Goal: Information Seeking & Learning: Find contact information

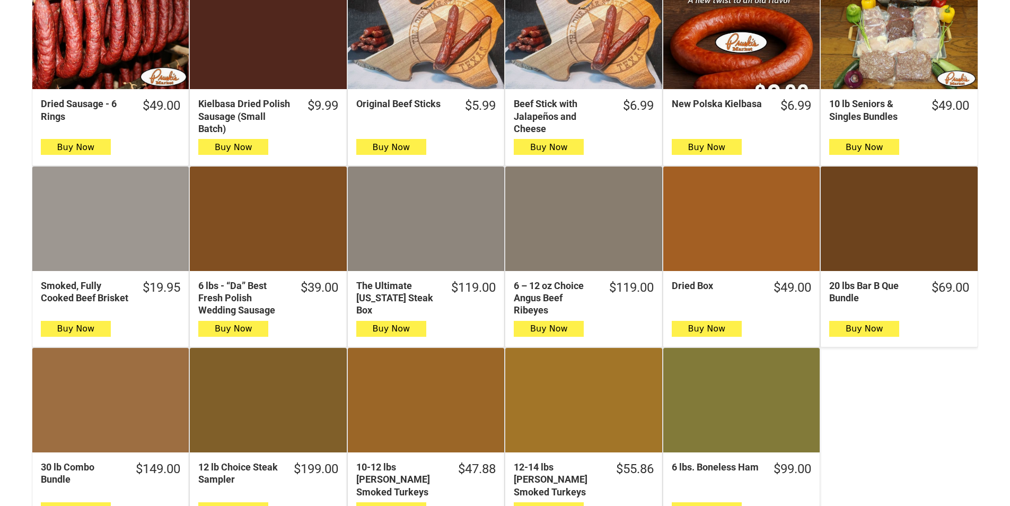
scroll to position [424, 0]
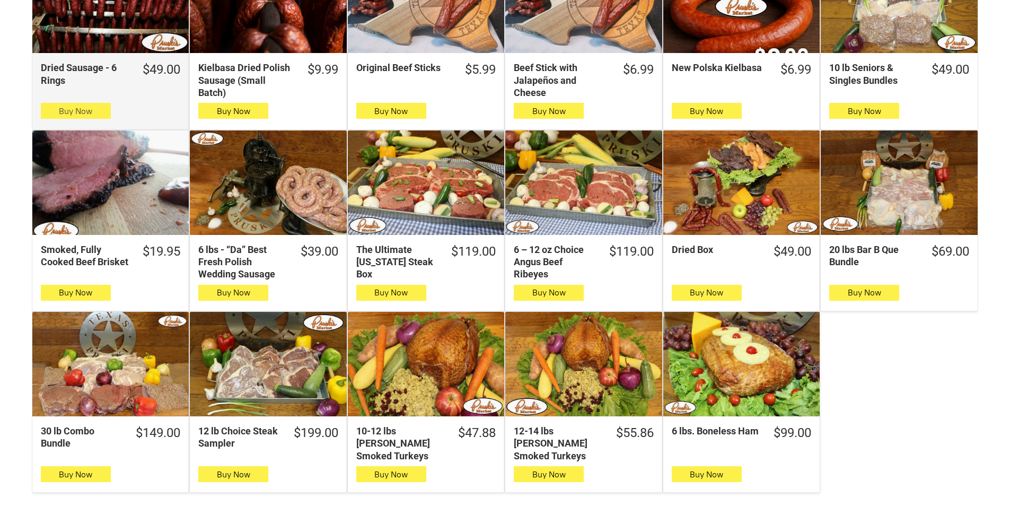
click at [107, 111] on button "Buy Now" at bounding box center [76, 111] width 70 height 16
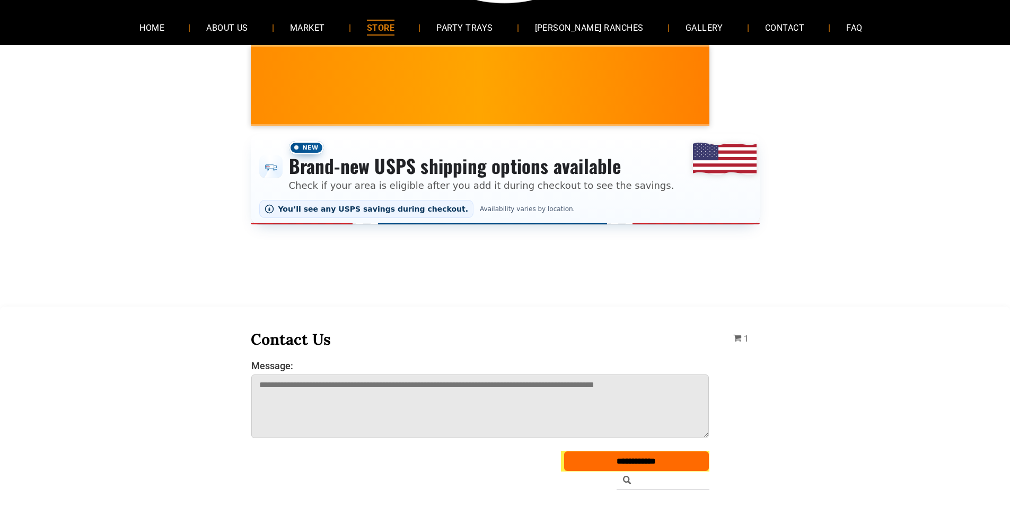
scroll to position [53, 0]
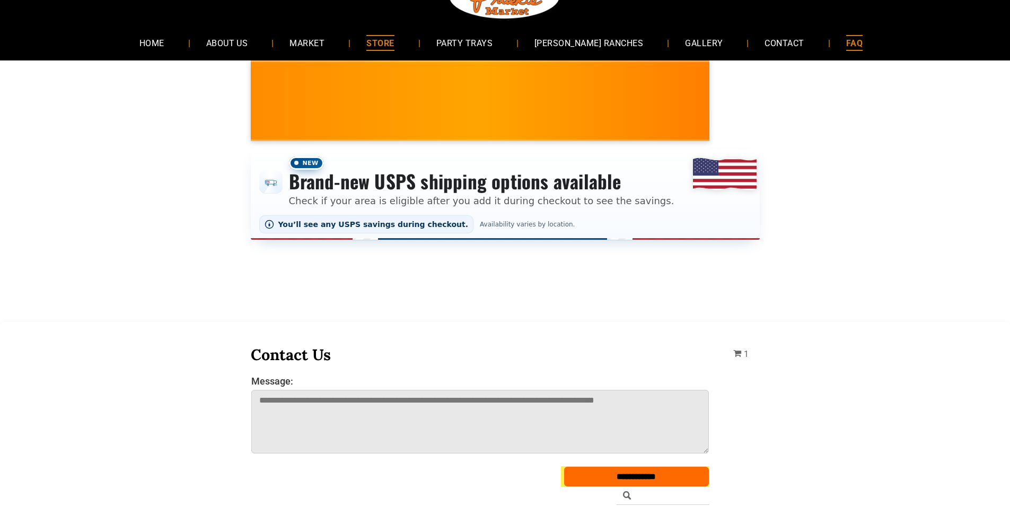
click at [830, 42] on link "FAQ" at bounding box center [854, 43] width 48 height 28
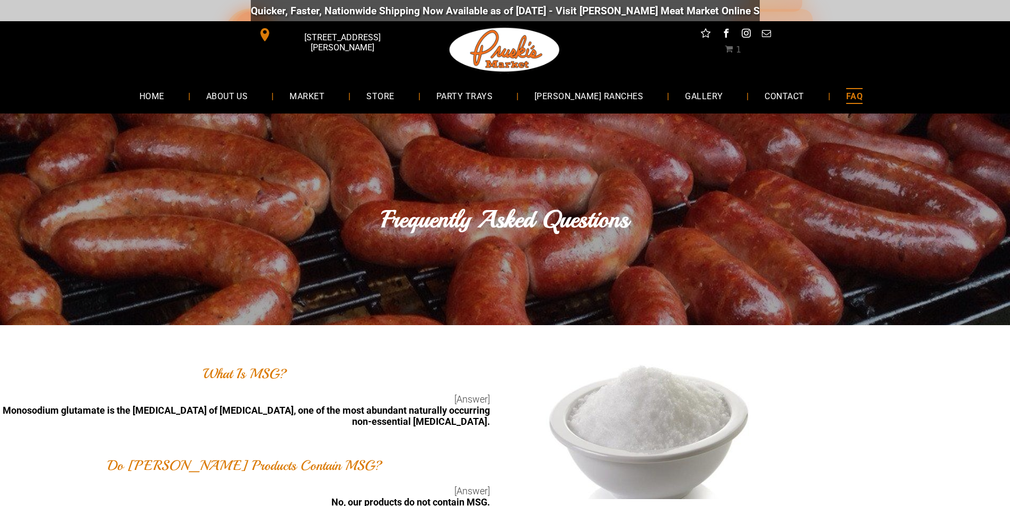
click at [318, 31] on span "[STREET_ADDRESS][PERSON_NAME]" at bounding box center [342, 42] width 137 height 31
